Goal: Task Accomplishment & Management: Use online tool/utility

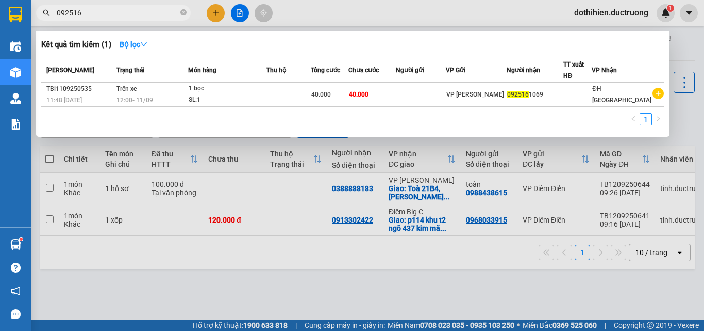
click at [106, 12] on input "092516" at bounding box center [118, 12] width 122 height 11
drag, startPoint x: 704, startPoint y: 142, endPoint x: 704, endPoint y: 233, distance: 91.3
click at [704, 233] on div at bounding box center [352, 165] width 704 height 331
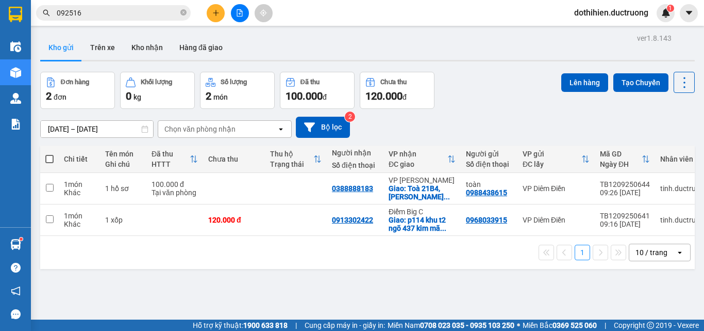
click at [82, 14] on input "092516" at bounding box center [118, 12] width 122 height 11
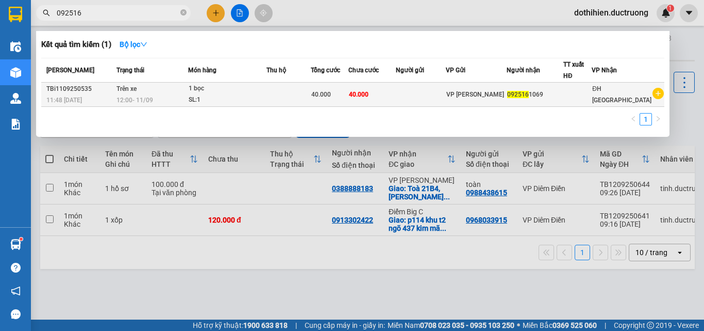
click at [658, 91] on icon "plus-circle" at bounding box center [658, 93] width 11 height 11
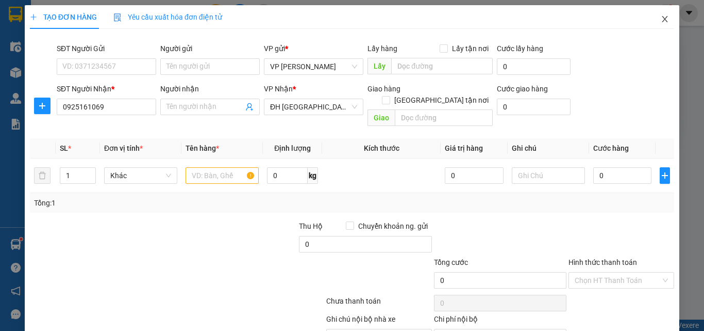
click at [661, 15] on icon "close" at bounding box center [665, 19] width 8 height 8
